Goal: Transaction & Acquisition: Purchase product/service

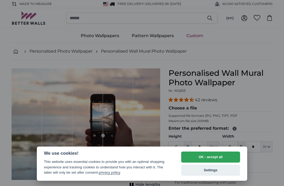
select select "**"
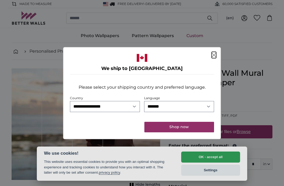
click at [193, 128] on button "Shop now" at bounding box center [179, 127] width 70 height 11
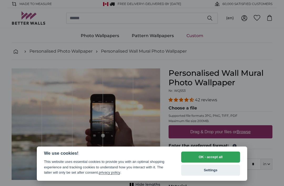
click at [226, 156] on button "OK - accept all" at bounding box center [210, 156] width 59 height 11
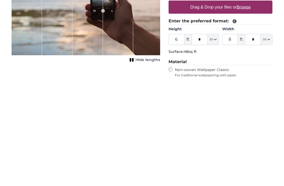
scroll to position [124, 0]
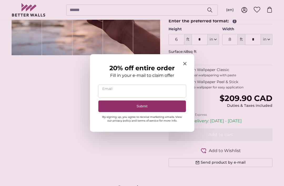
click at [186, 65] on icon "Close modal" at bounding box center [184, 63] width 3 height 3
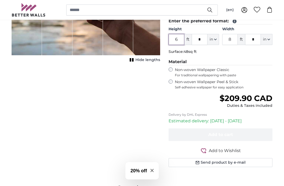
click at [181, 40] on input "6" at bounding box center [176, 39] width 16 height 11
type input "1"
type input "8"
click at [233, 39] on input "8" at bounding box center [230, 39] width 16 height 11
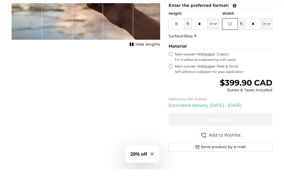
type input "12"
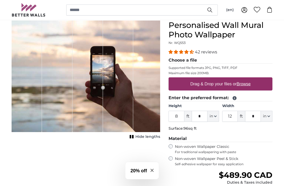
scroll to position [48, 0]
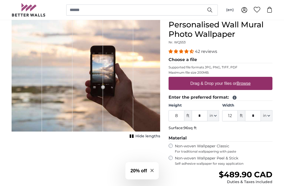
click at [229, 83] on label "Drag & Drop your files or Browse" at bounding box center [220, 83] width 64 height 11
click at [229, 78] on input "Drag & Drop your files or Browse" at bounding box center [220, 78] width 104 height 2
type input "**********"
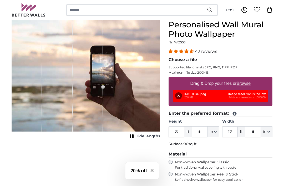
click at [242, 95] on div "Remove Retry Remove Upload Cancel Retry Remove IMG_0046.jpeg 230 KB Image resol…" at bounding box center [220, 96] width 95 height 12
click at [178, 94] on button "Remove" at bounding box center [178, 95] width 7 height 7
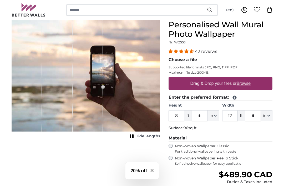
click at [221, 83] on label "Drag & Drop your files or Browse" at bounding box center [220, 83] width 64 height 11
click at [221, 78] on input "Drag & Drop your files or Browse" at bounding box center [220, 78] width 104 height 2
type input "**********"
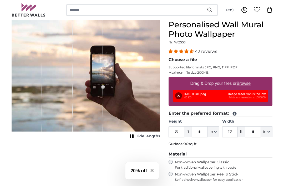
click at [182, 95] on button "Remove" at bounding box center [178, 95] width 7 height 7
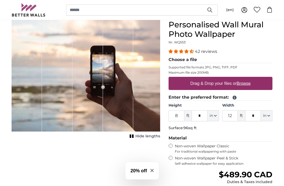
click at [249, 82] on u "Browse" at bounding box center [243, 83] width 14 height 4
click at [249, 78] on input "Drag & Drop your files or Browse" at bounding box center [220, 78] width 104 height 2
type input "**********"
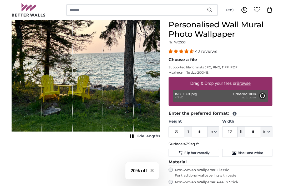
type input "6"
type input "7"
type input "****"
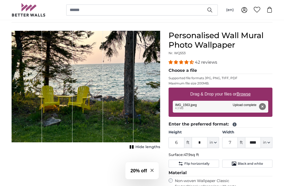
scroll to position [38, 0]
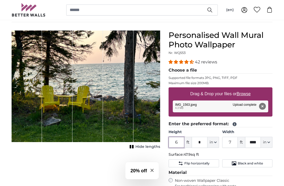
click at [182, 141] on input "6" at bounding box center [176, 142] width 16 height 11
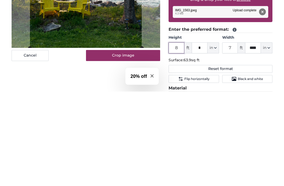
type input "8"
click at [235, 137] on input "7" at bounding box center [230, 142] width 16 height 11
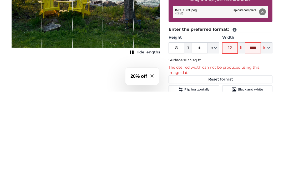
type input "12"
click at [271, 137] on button "in" at bounding box center [266, 142] width 12 height 11
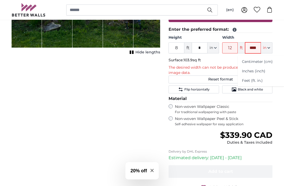
click at [254, 48] on input "****" at bounding box center [253, 47] width 16 height 11
type input "*"
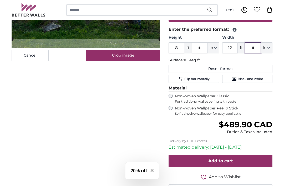
click at [256, 49] on input "*" at bounding box center [253, 47] width 16 height 11
